Goal: Communication & Community: Share content

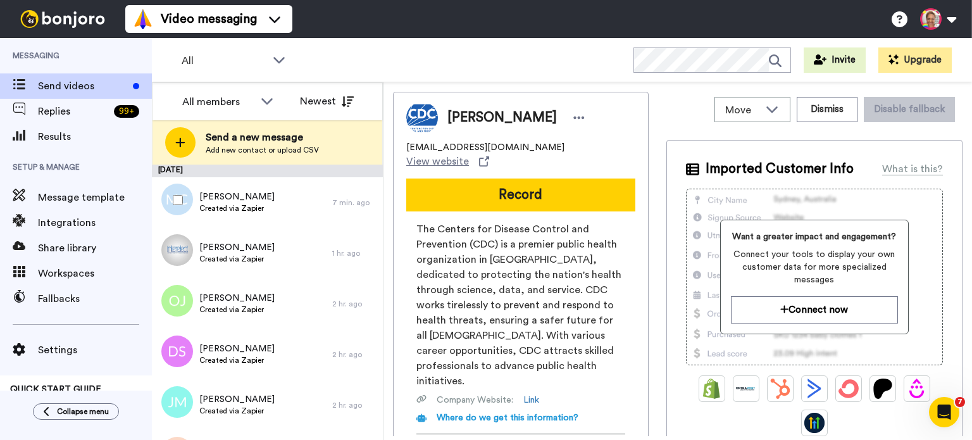
click at [177, 206] on div at bounding box center [175, 200] width 46 height 44
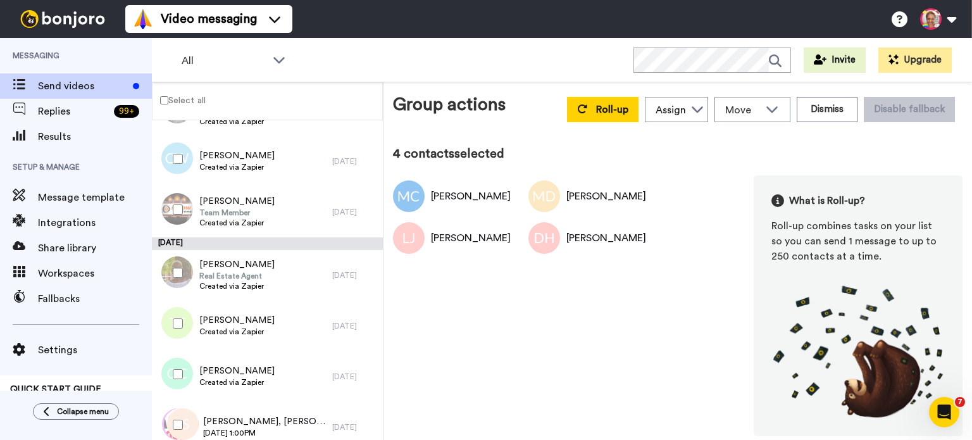
scroll to position [1096, 0]
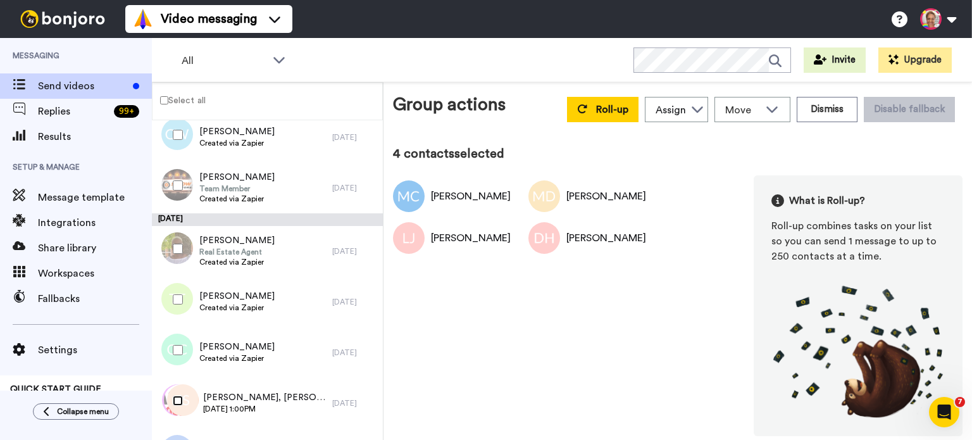
click at [180, 393] on div at bounding box center [175, 400] width 46 height 44
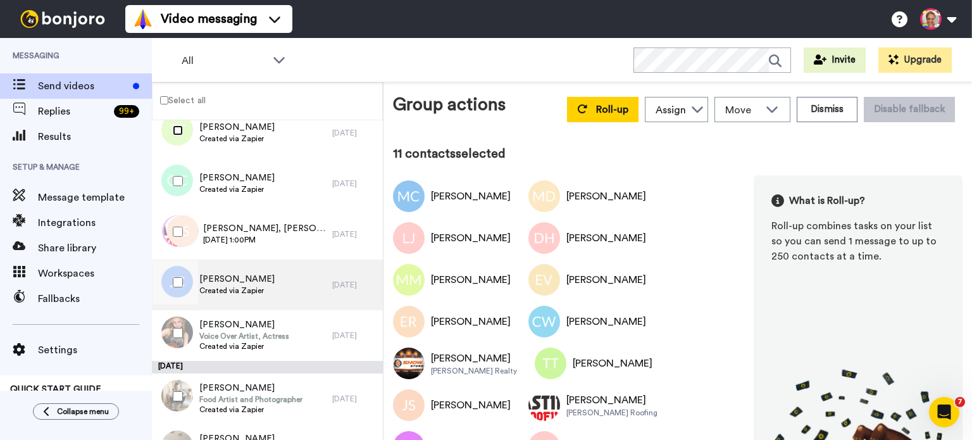
scroll to position [1349, 0]
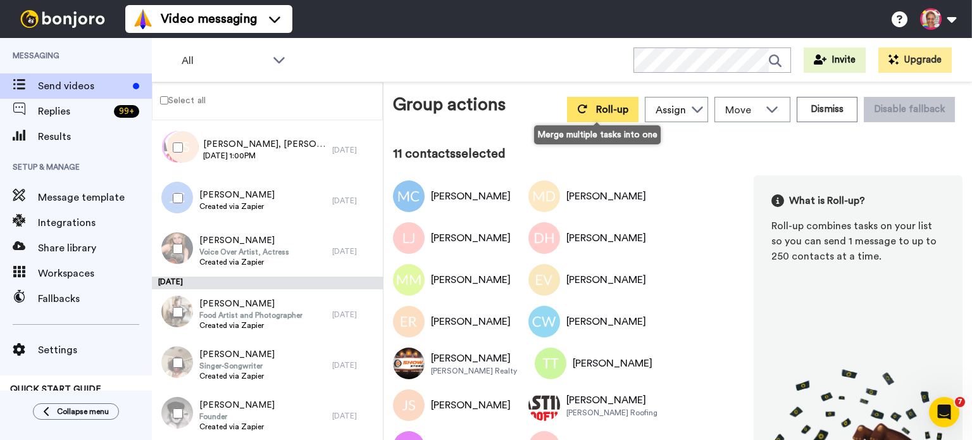
click at [585, 113] on button "Roll-up" at bounding box center [602, 109] width 71 height 25
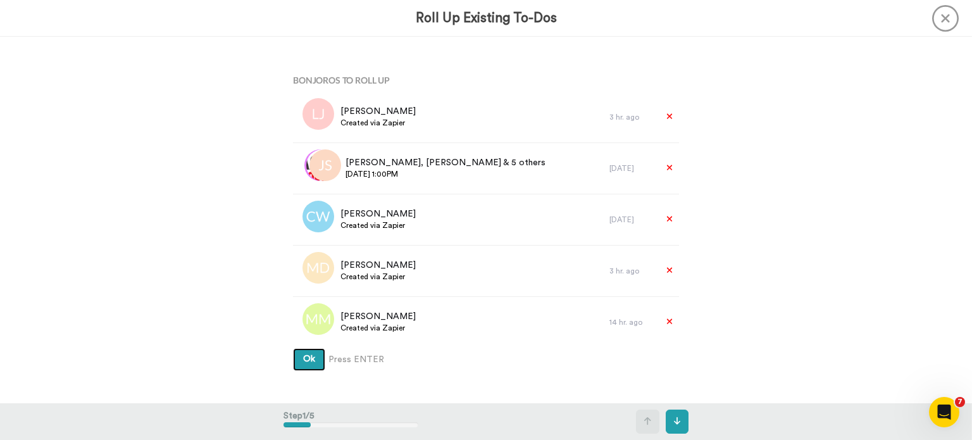
click at [310, 362] on span "Ok" at bounding box center [309, 358] width 12 height 9
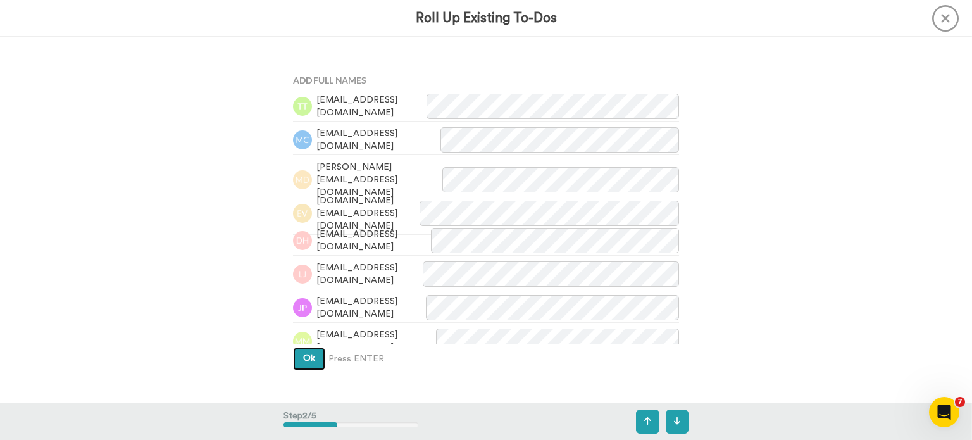
click at [311, 359] on button "Ok" at bounding box center [309, 358] width 32 height 23
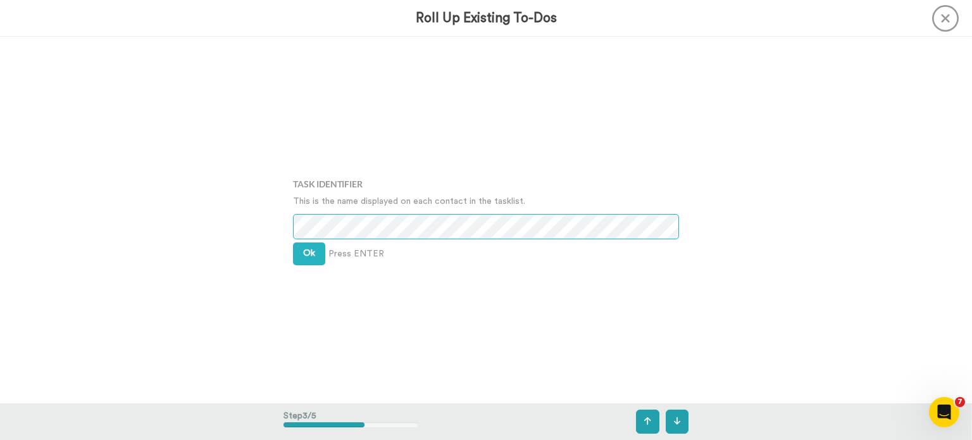
scroll to position [732, 0]
click at [309, 247] on button "Ok" at bounding box center [309, 253] width 32 height 23
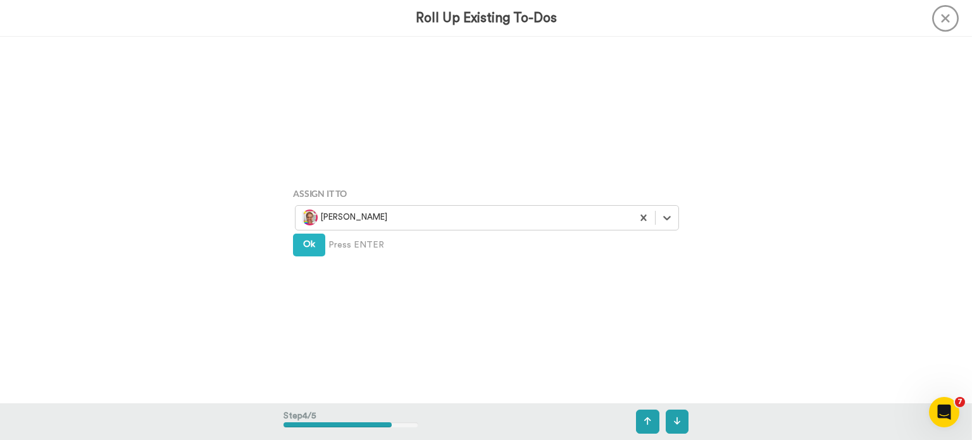
click at [312, 256] on div "Assign It To option Rhonda Giraudy, selected. Select is focused ,type to refine…" at bounding box center [485, 219] width 405 height 220
click at [312, 247] on button "Ok" at bounding box center [309, 244] width 32 height 23
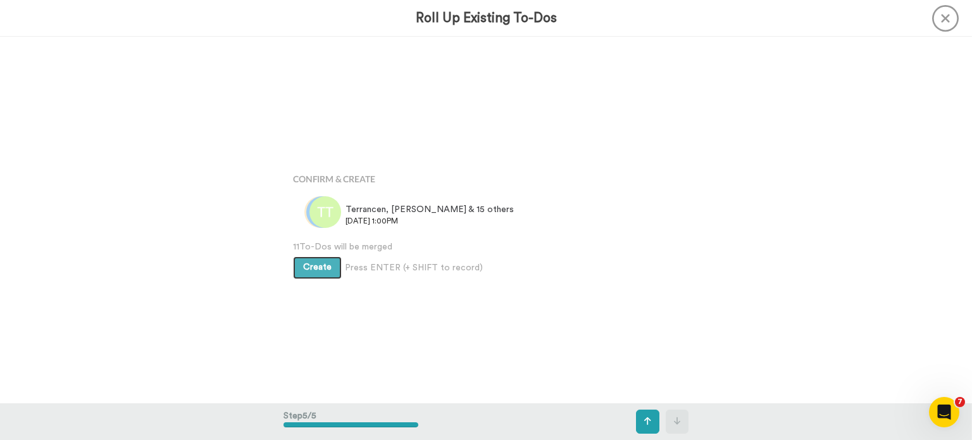
scroll to position [1464, 0]
click at [304, 268] on button "Create" at bounding box center [317, 263] width 49 height 23
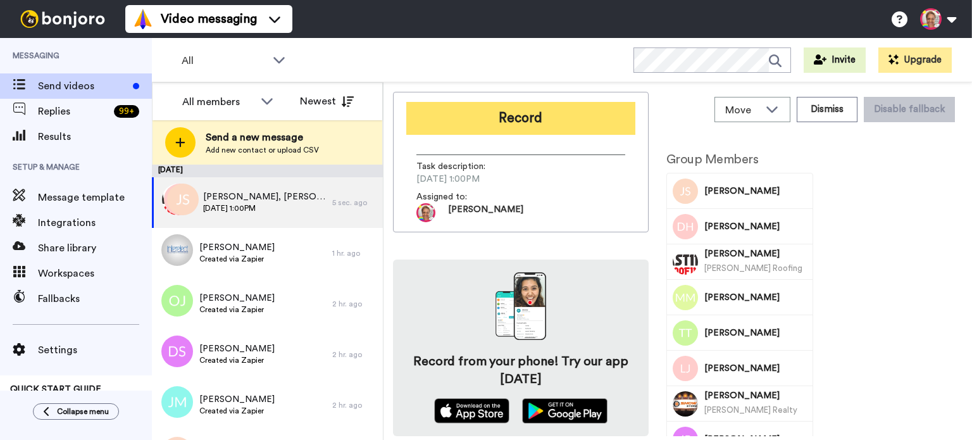
click at [526, 119] on button "Record" at bounding box center [520, 118] width 229 height 33
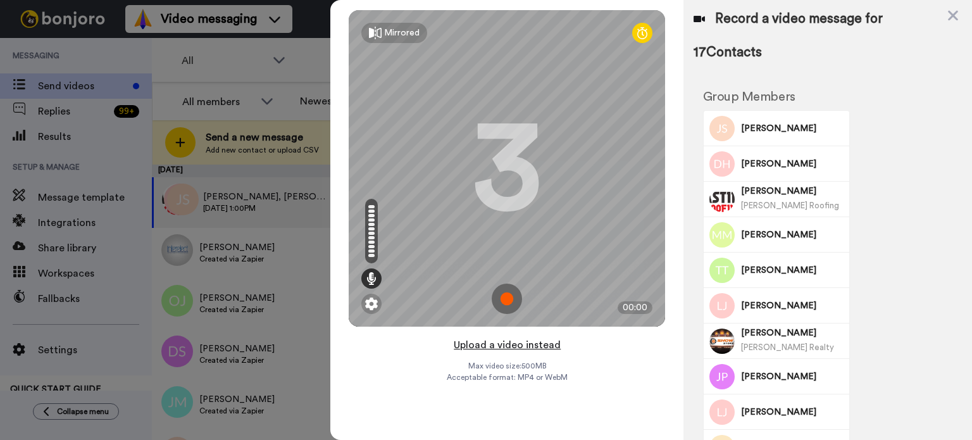
click at [507, 346] on button "Upload a video instead" at bounding box center [507, 345] width 114 height 16
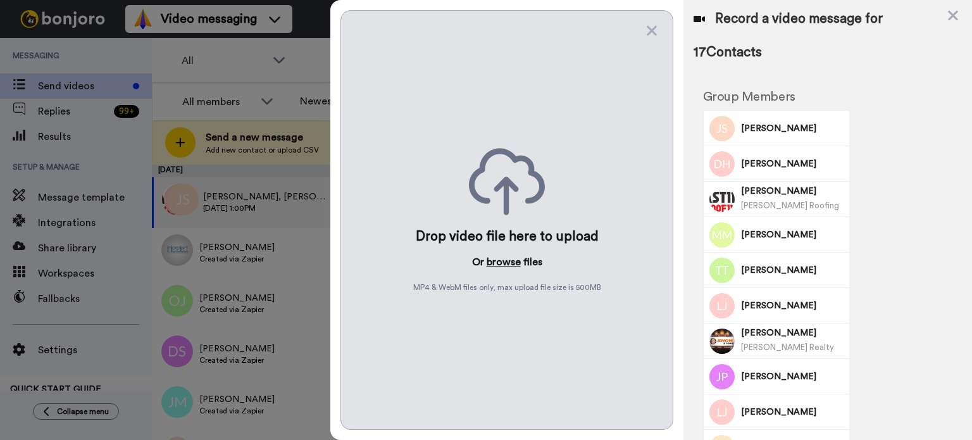
click at [503, 261] on button "browse" at bounding box center [503, 261] width 34 height 15
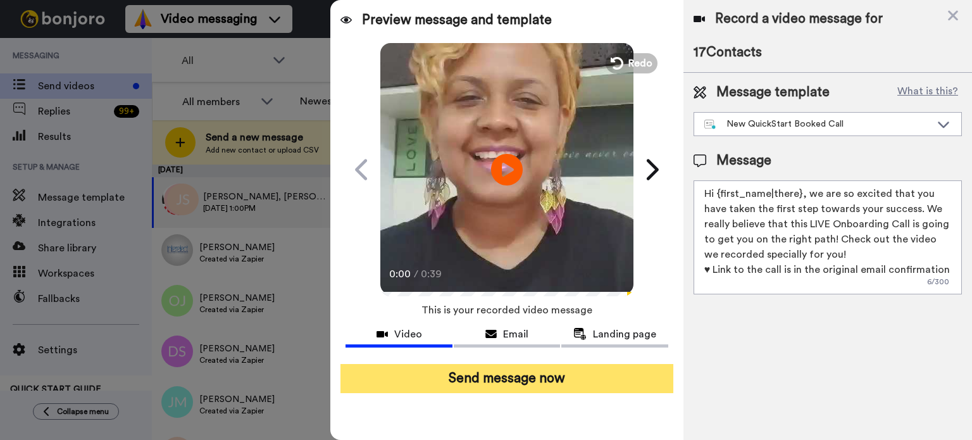
click at [563, 381] on button "Send message now" at bounding box center [506, 378] width 333 height 29
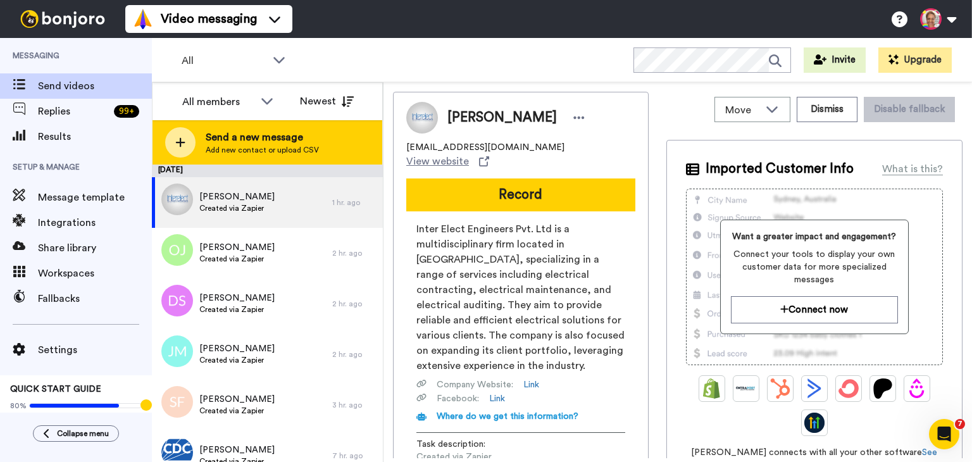
click at [290, 148] on span "Add new contact or upload CSV" at bounding box center [262, 150] width 113 height 10
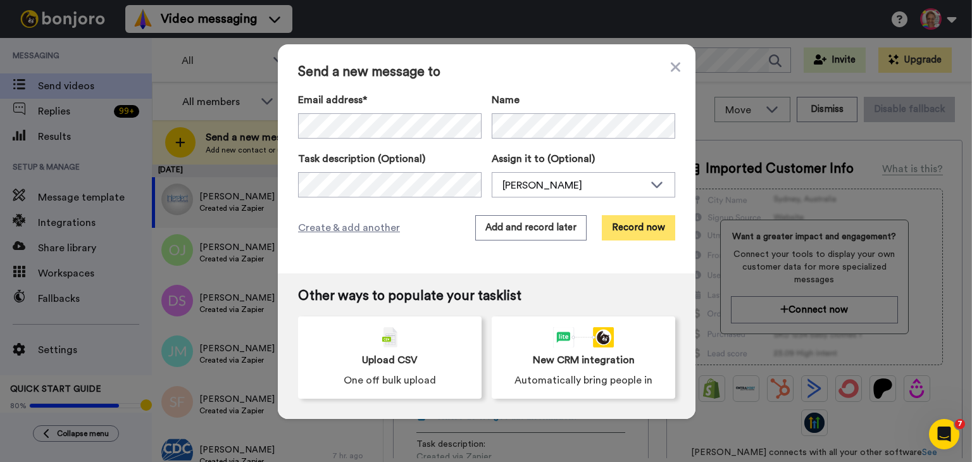
click at [626, 236] on button "Record now" at bounding box center [638, 227] width 73 height 25
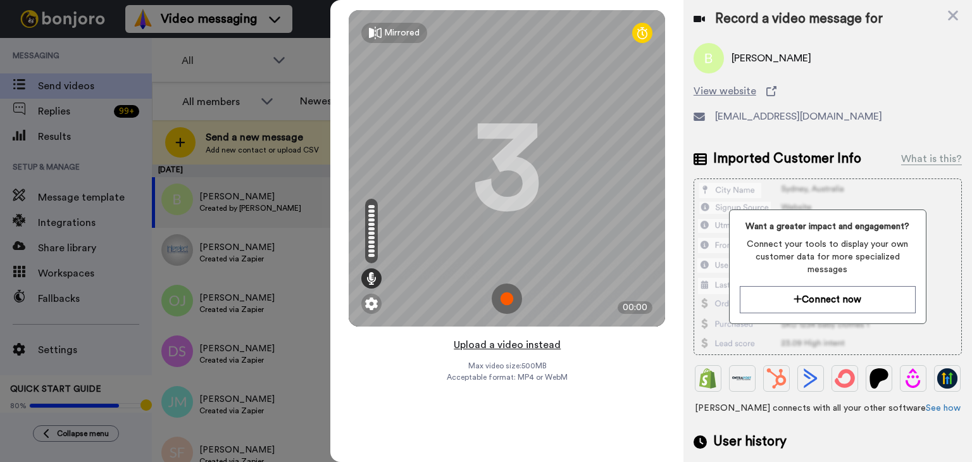
click at [496, 345] on button "Upload a video instead" at bounding box center [507, 345] width 114 height 16
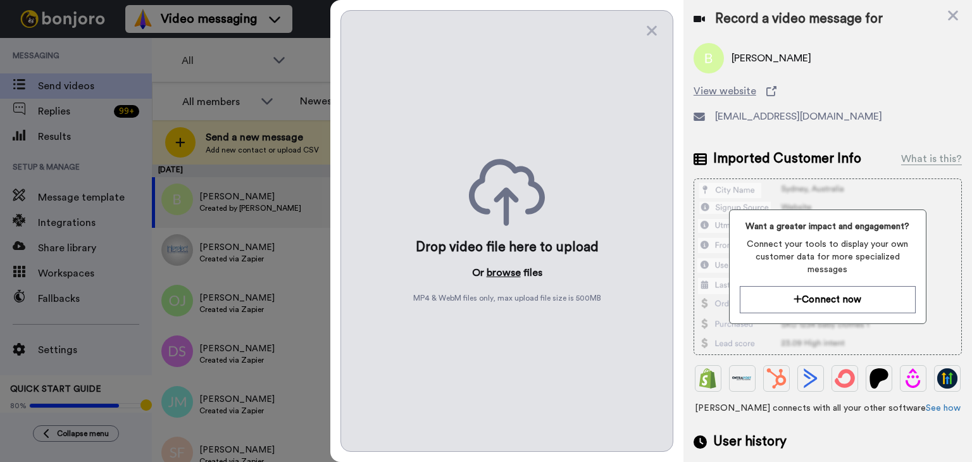
click at [503, 276] on button "browse" at bounding box center [503, 272] width 34 height 15
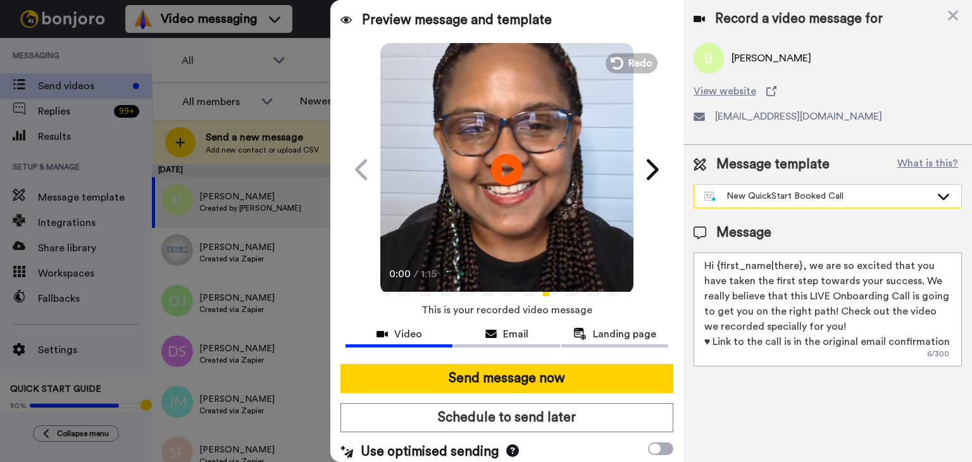
click at [797, 193] on div "New QuickStart Booked Call" at bounding box center [817, 196] width 226 height 13
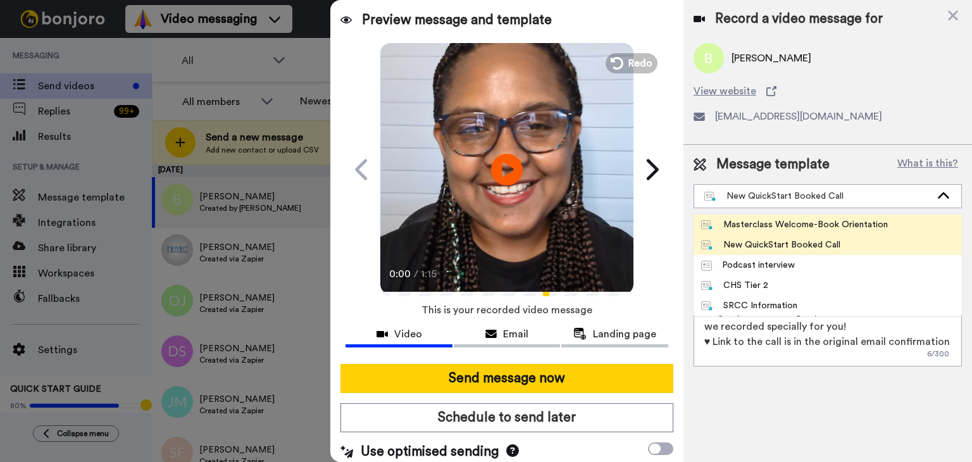
click at [789, 222] on div "Masterclass Welcome-Book Orientation" at bounding box center [794, 224] width 187 height 13
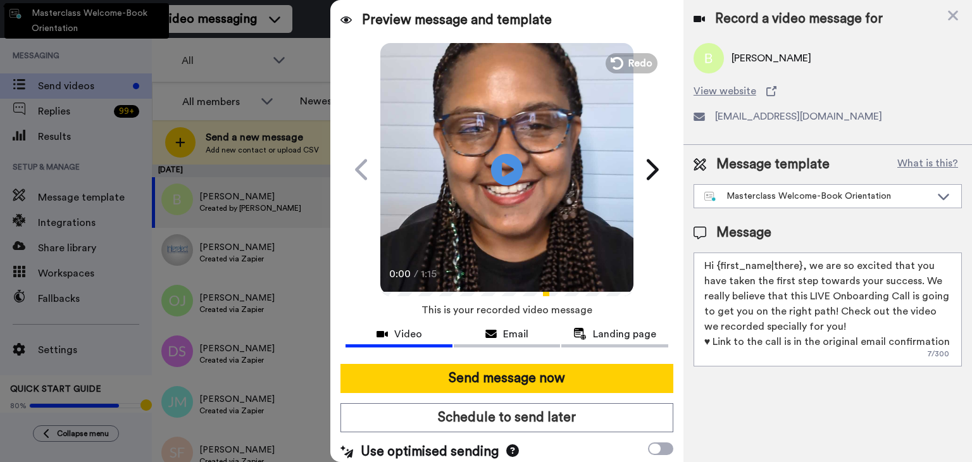
type textarea "Hey {first_name|there}, Welcome to the Credit Repair Masterclass!🎉 I'm so excit…"
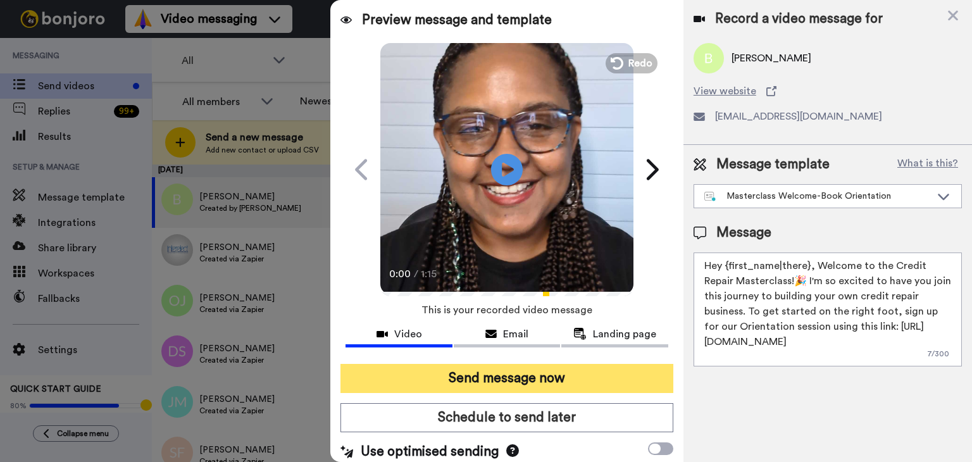
click at [554, 376] on button "Send message now" at bounding box center [506, 378] width 333 height 29
